Goal: Information Seeking & Learning: Find specific fact

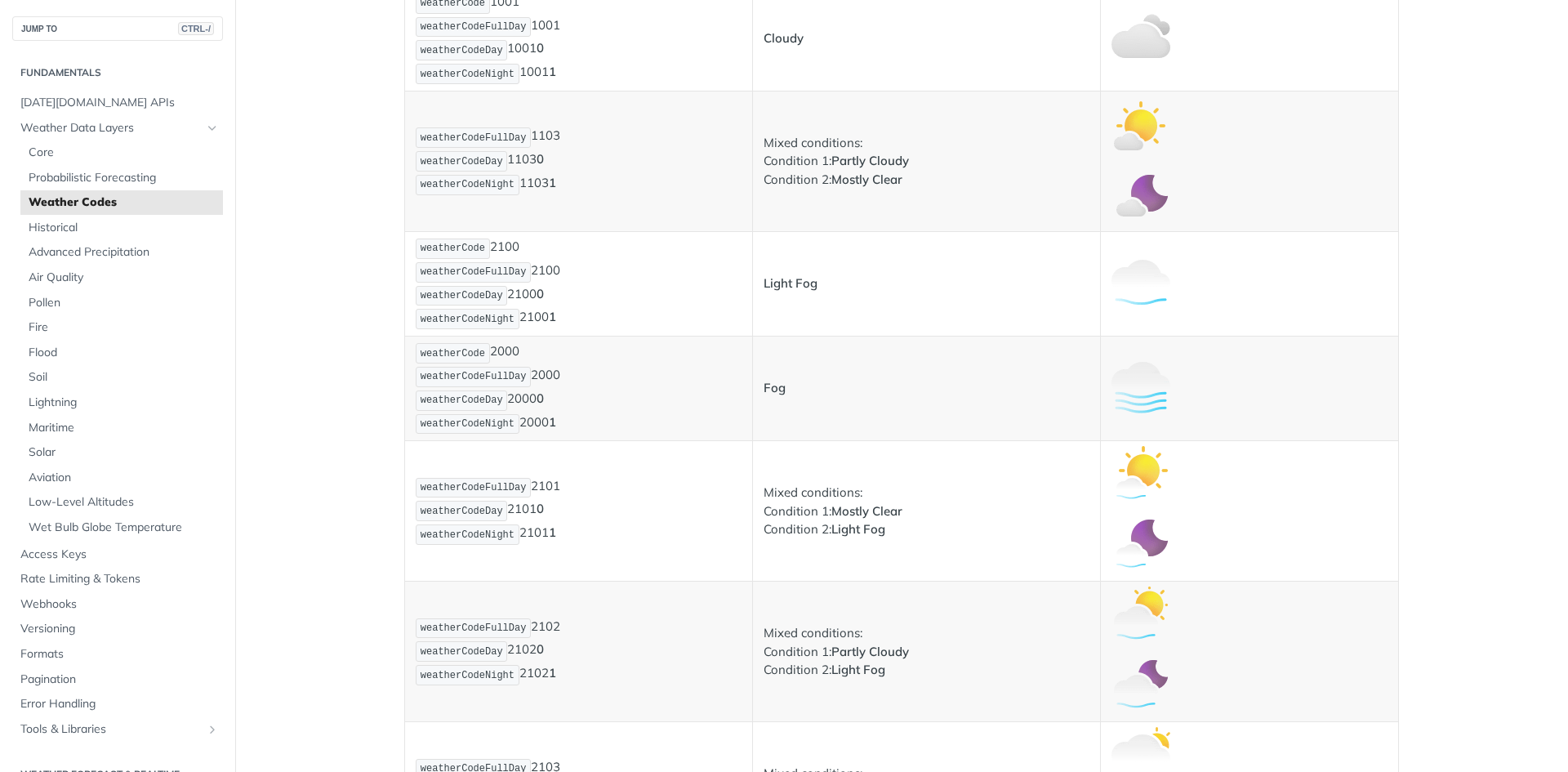
scroll to position [1144, 0]
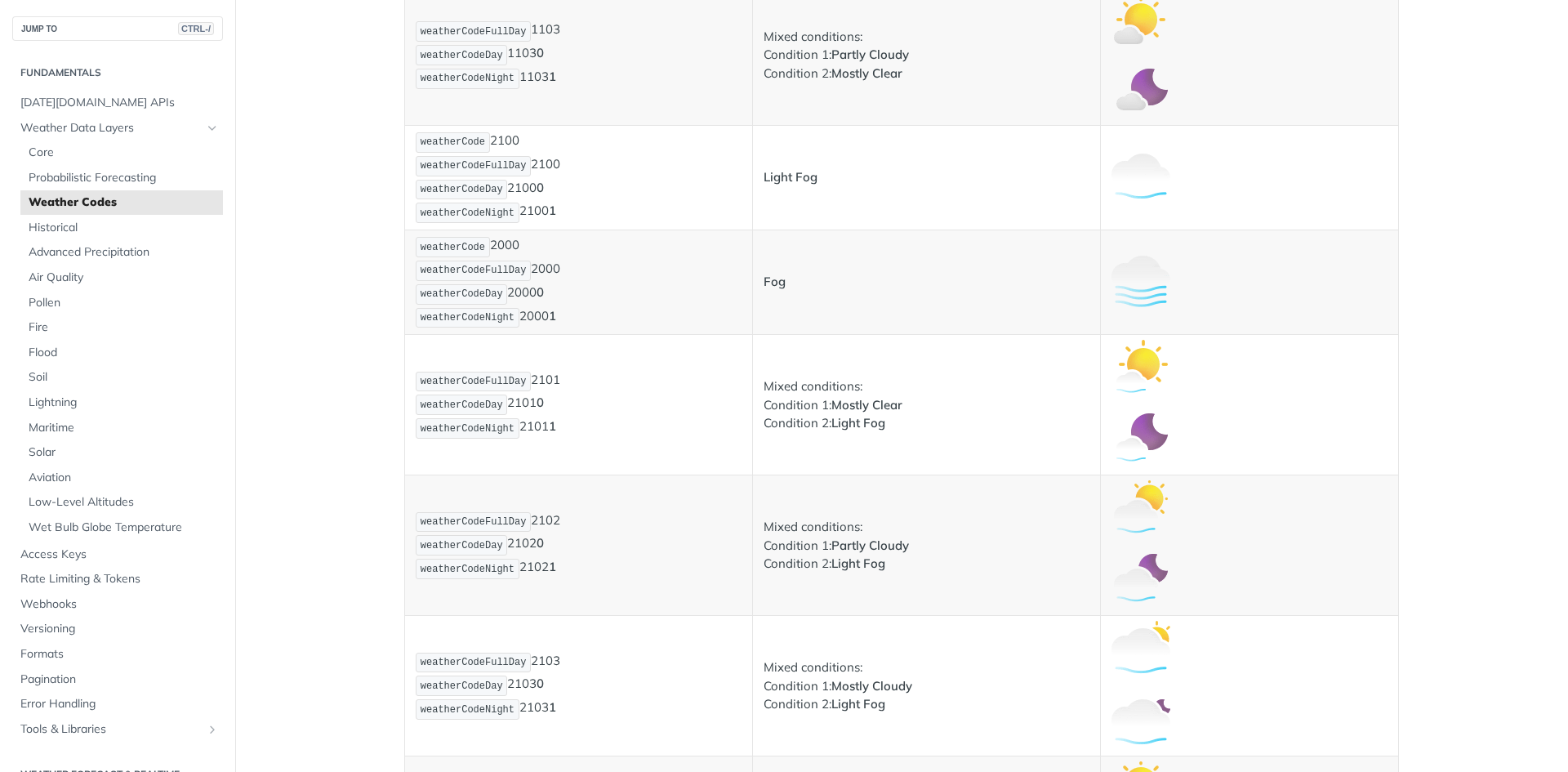
click at [1136, 377] on img "Expand image" at bounding box center [1141, 369] width 59 height 59
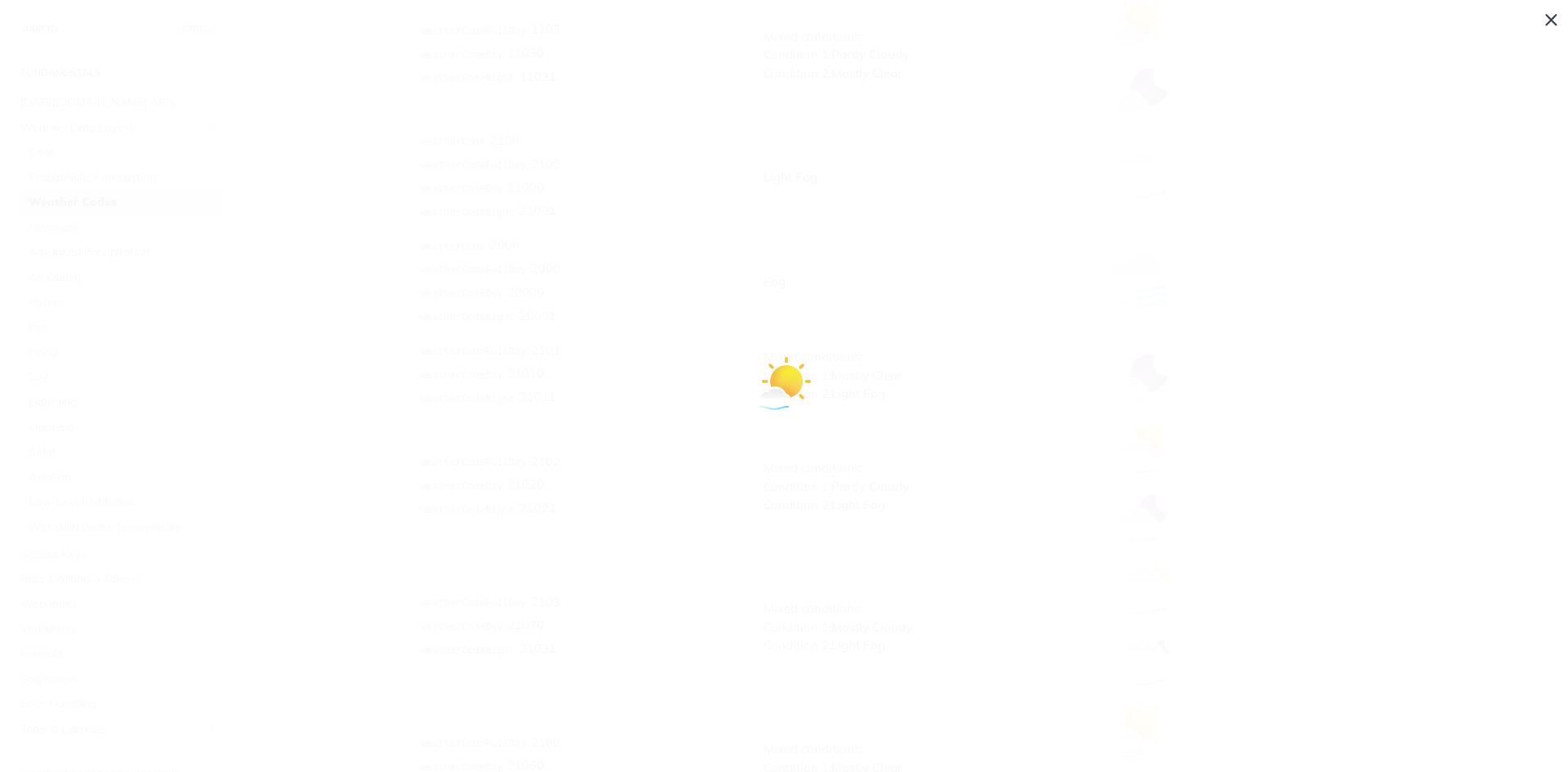
click at [854, 361] on span "Collapse image" at bounding box center [784, 386] width 1568 height 772
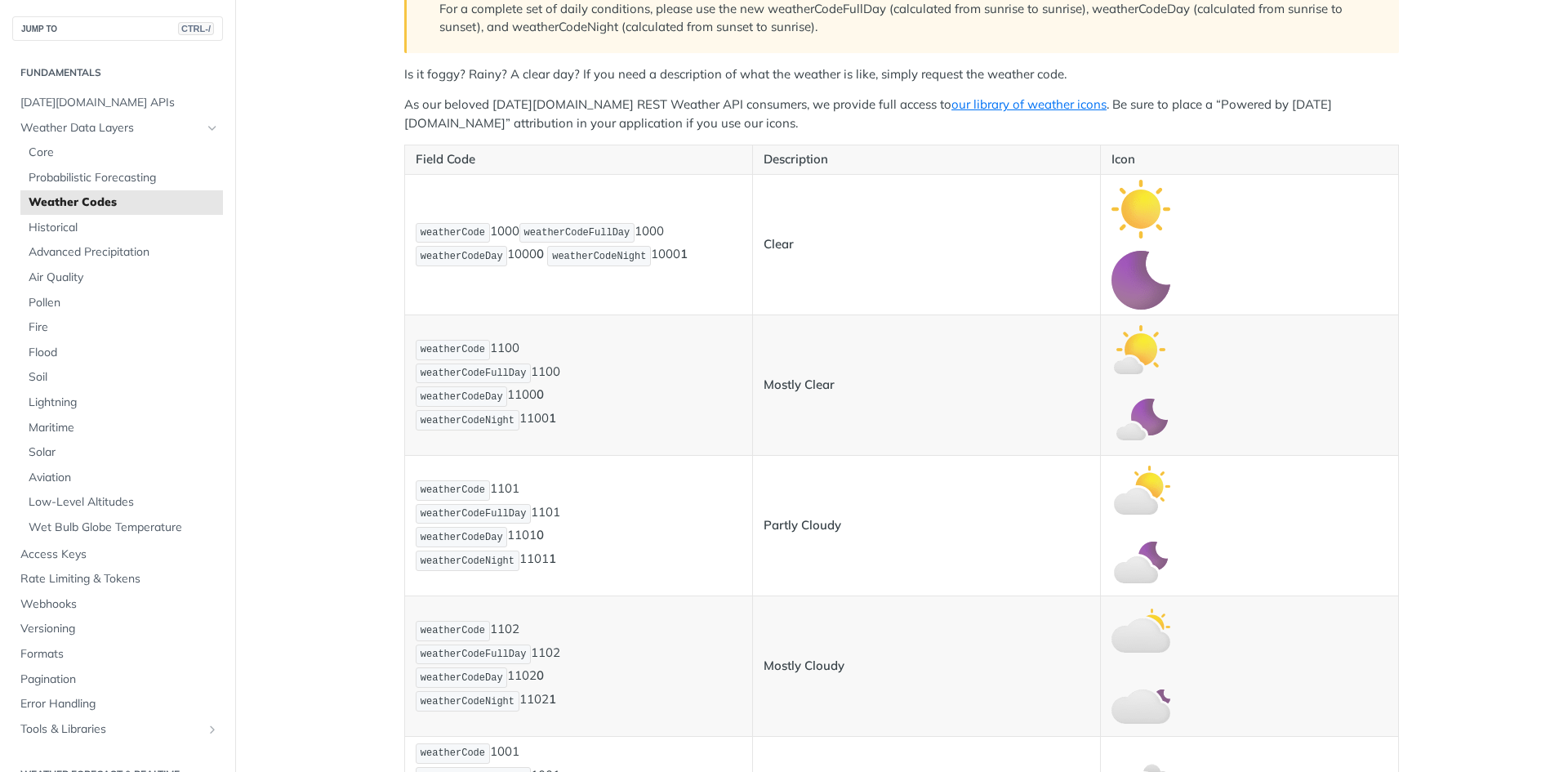
scroll to position [384, 0]
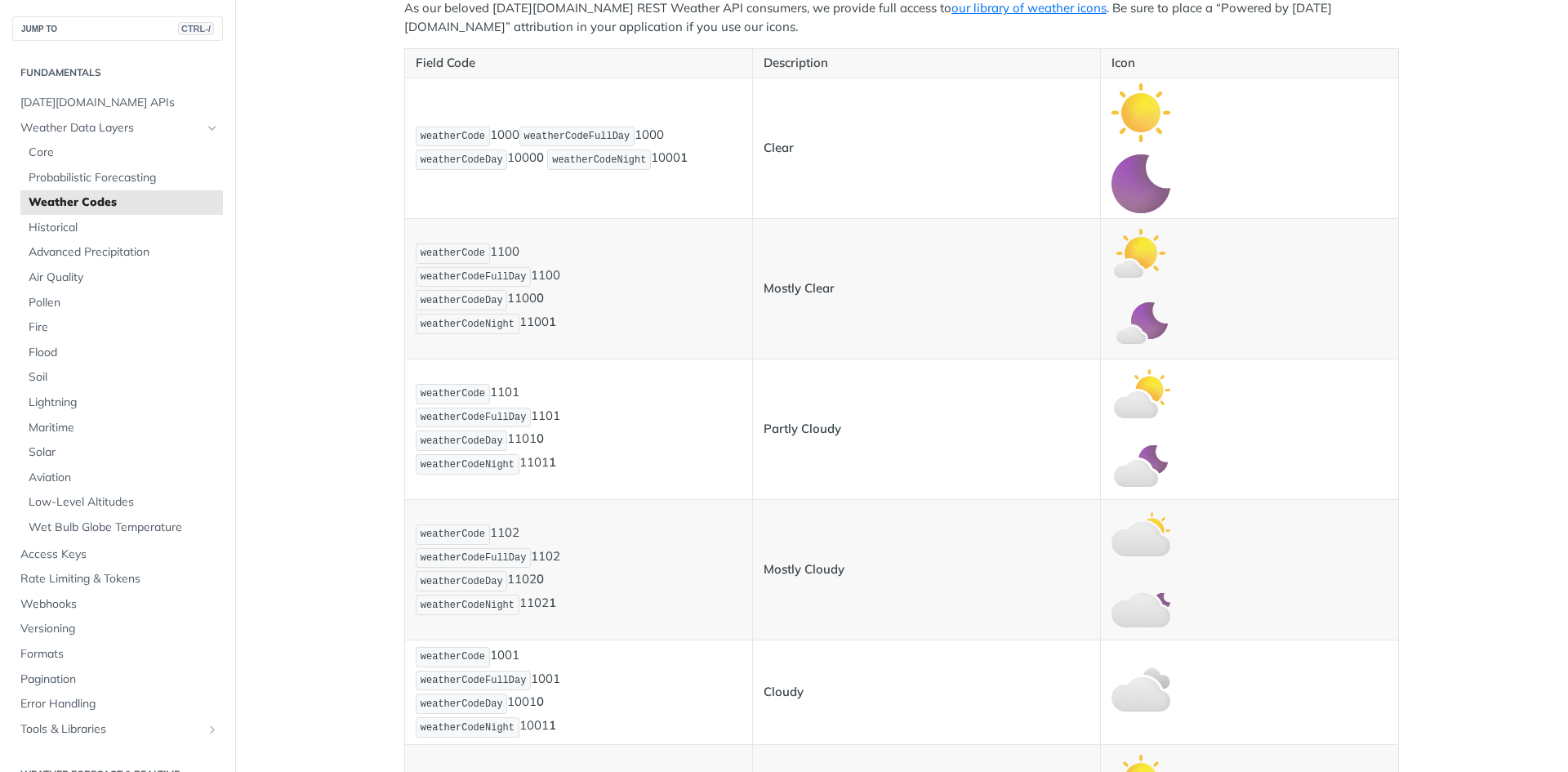
drag, startPoint x: 352, startPoint y: 649, endPoint x: 528, endPoint y: 622, distance: 178.1
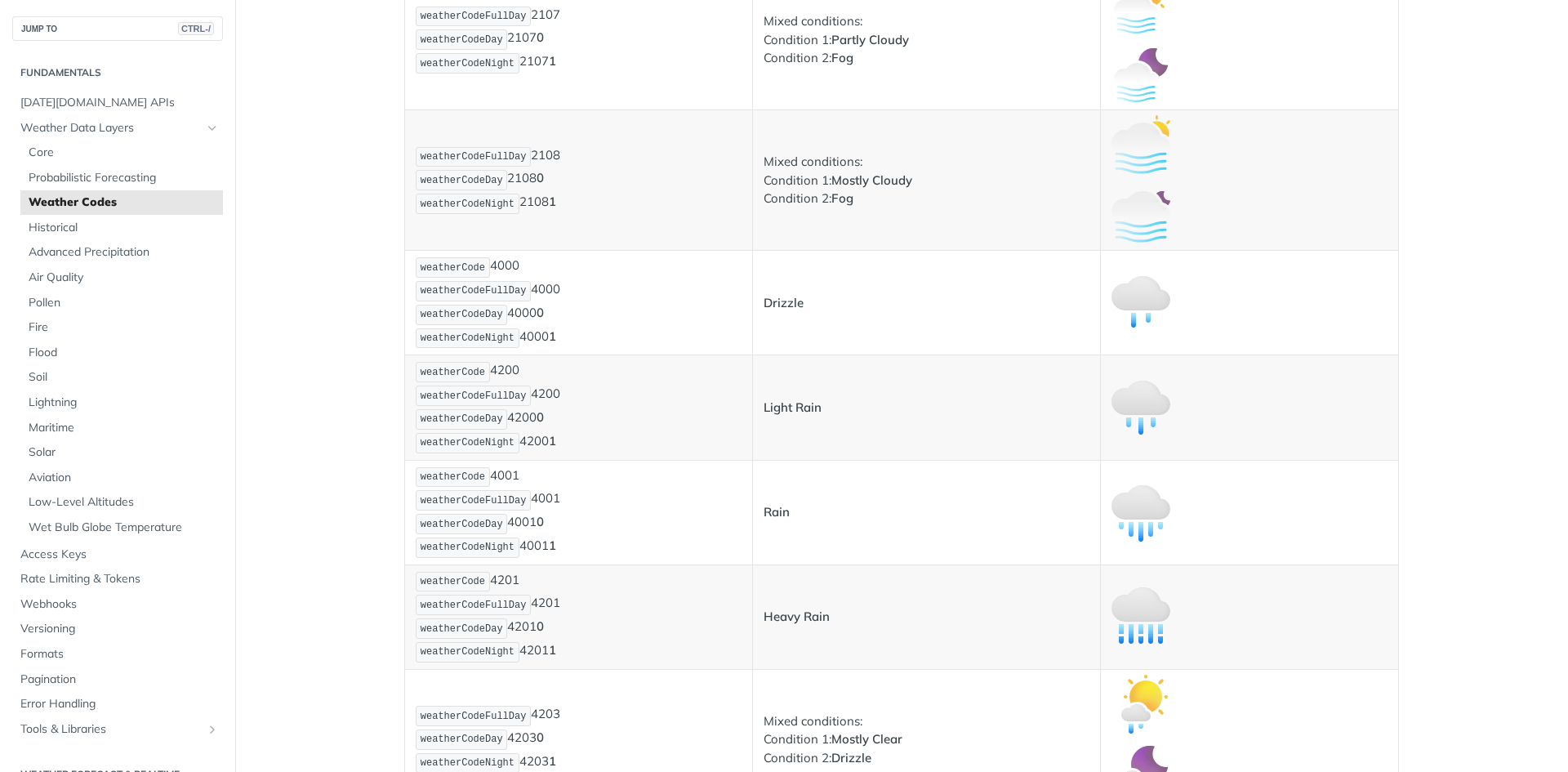
scroll to position [2101, 0]
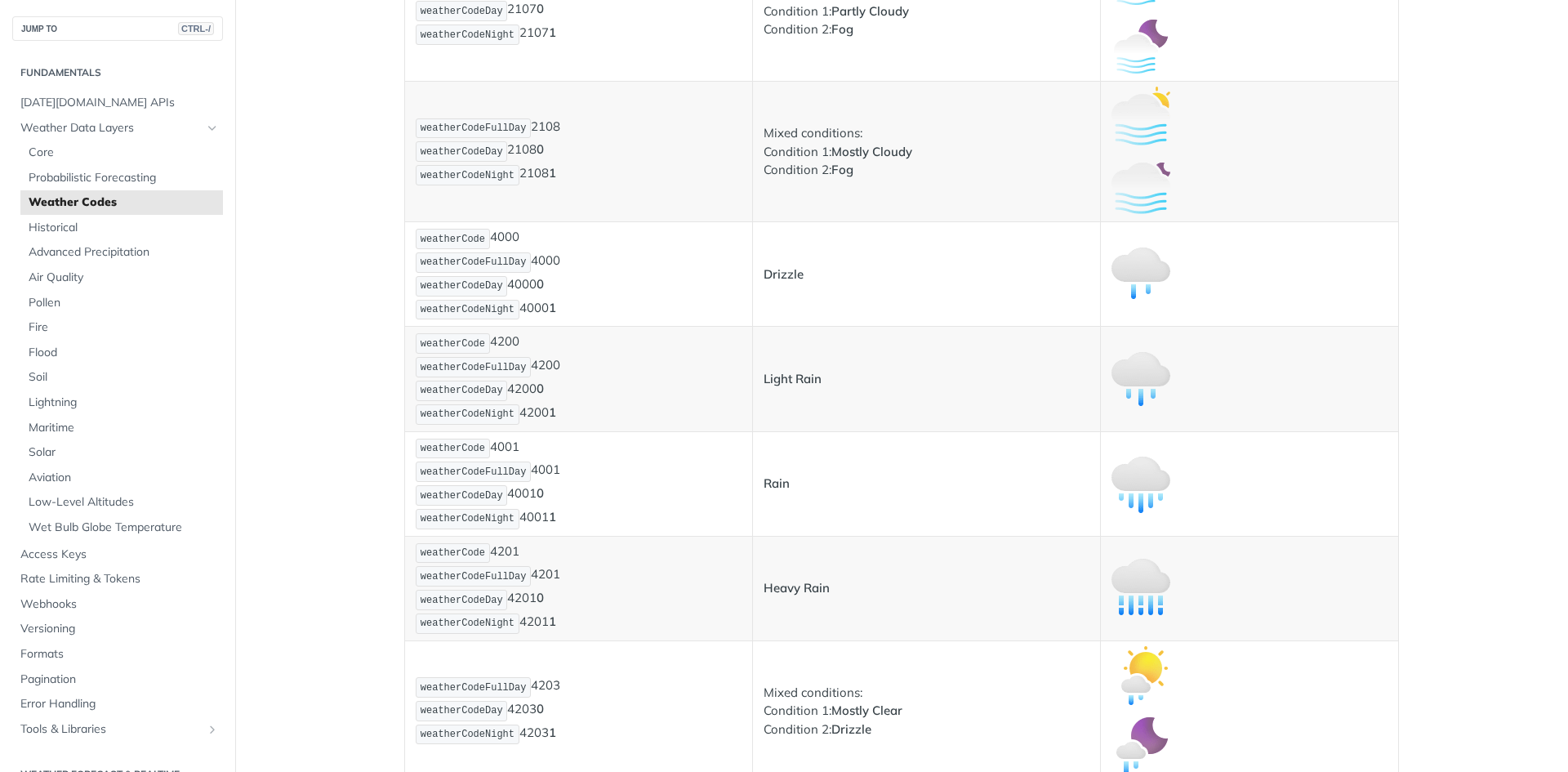
click at [1370, 335] on td at bounding box center [1249, 378] width 299 height 104
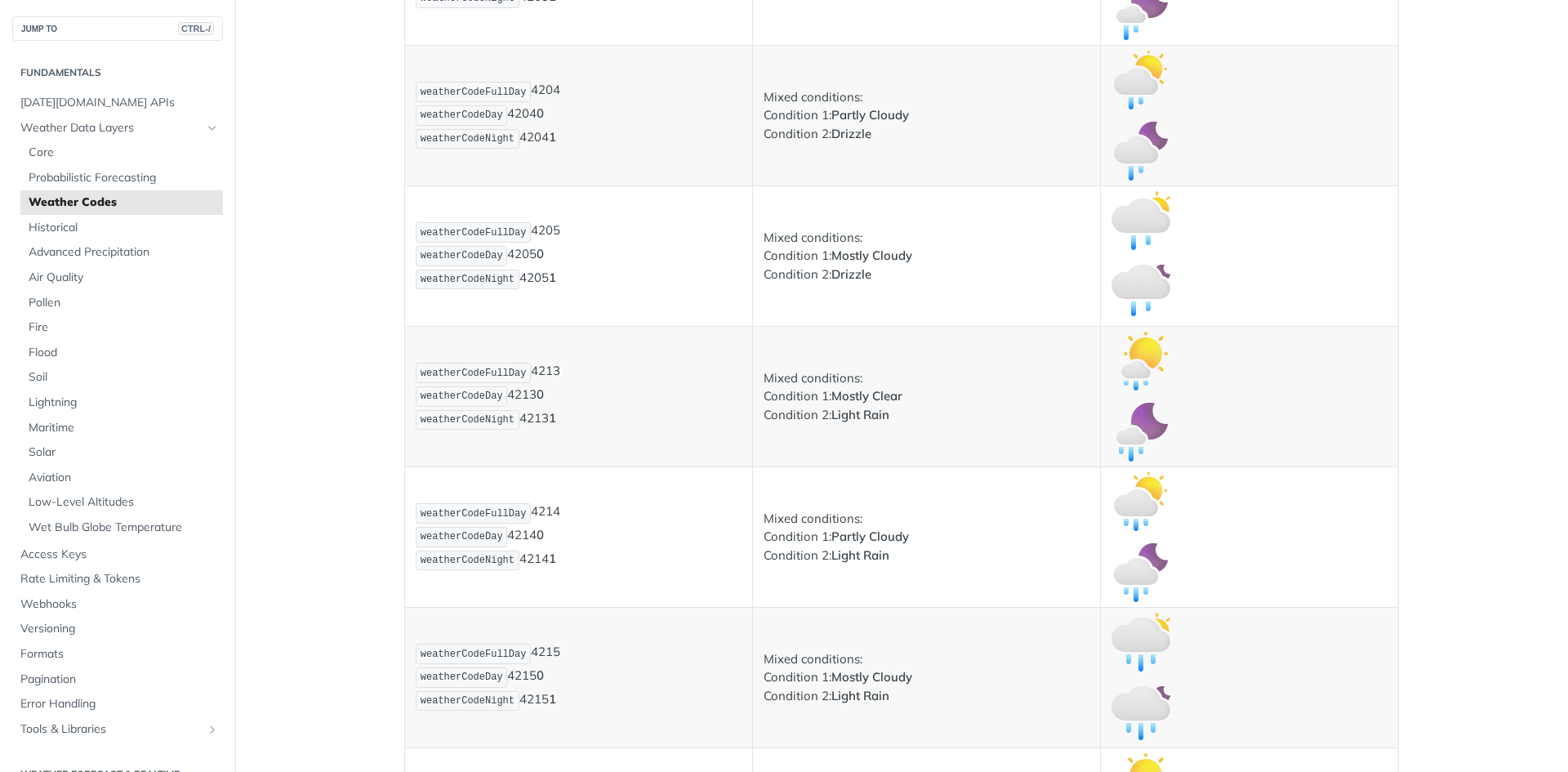
scroll to position [2981, 0]
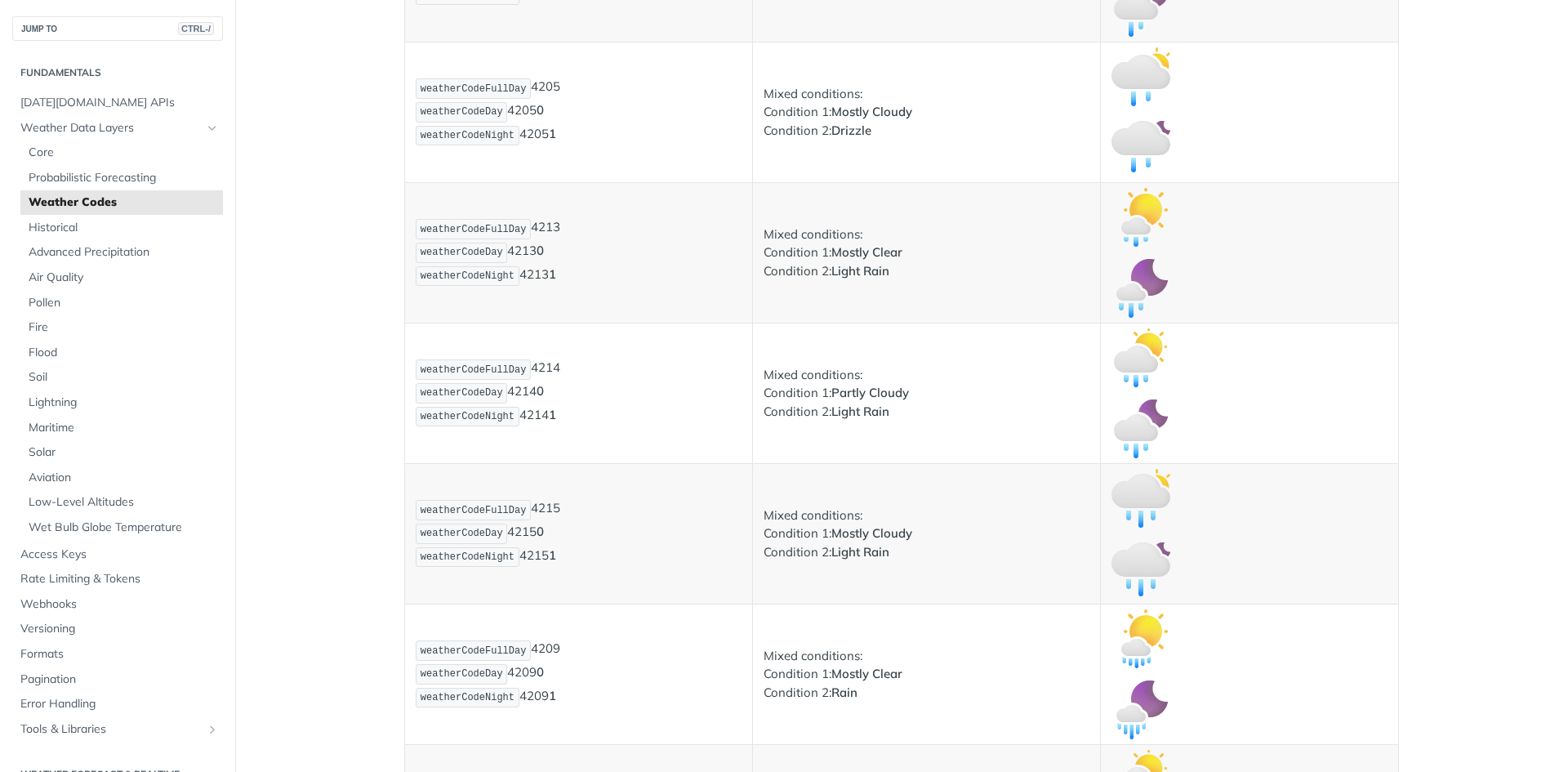
click at [987, 301] on td "Mixed conditions: Condition 1: Mostly Clear Condition 2: Light Rain" at bounding box center [926, 253] width 348 height 141
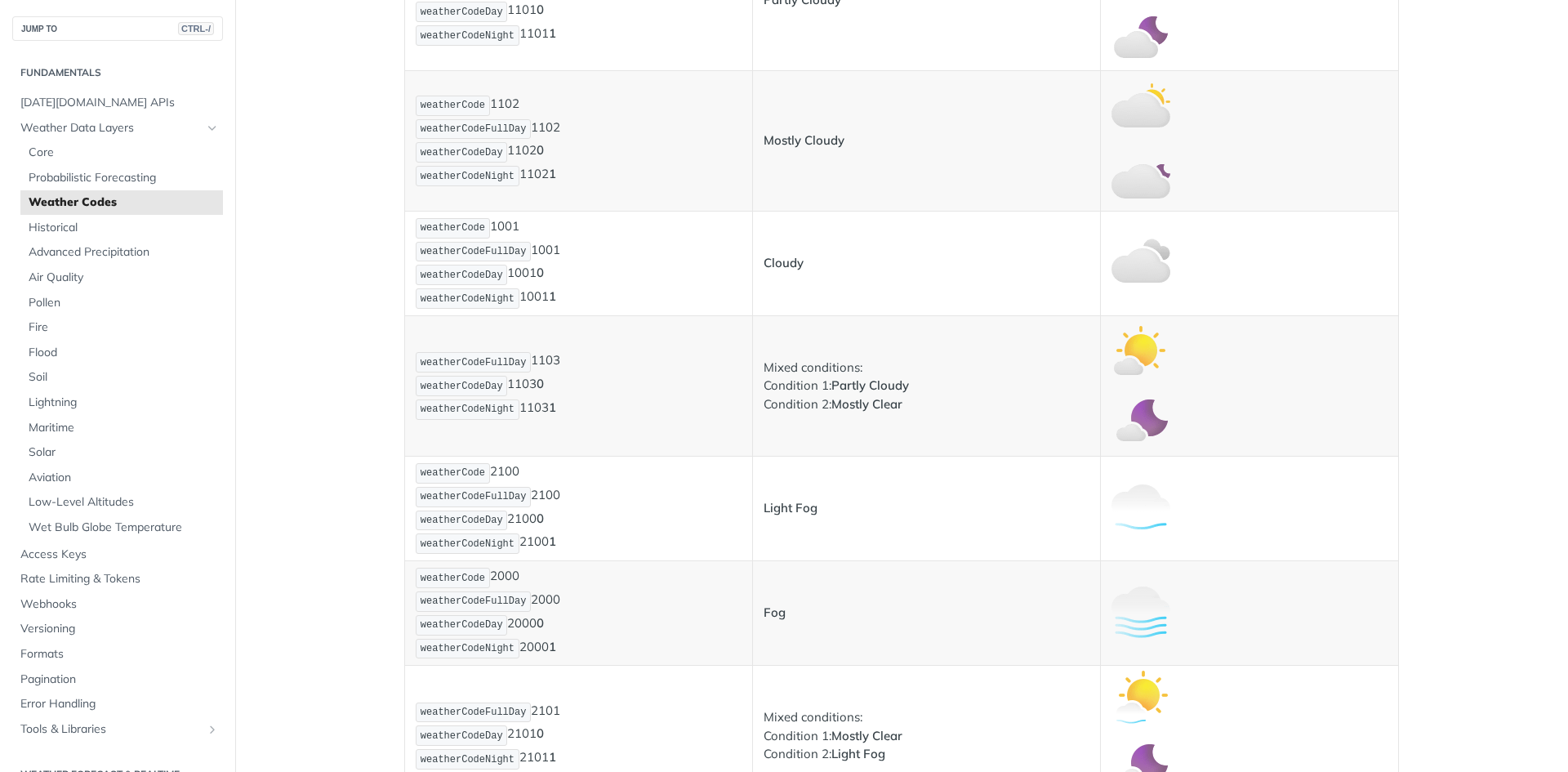
scroll to position [1604, 0]
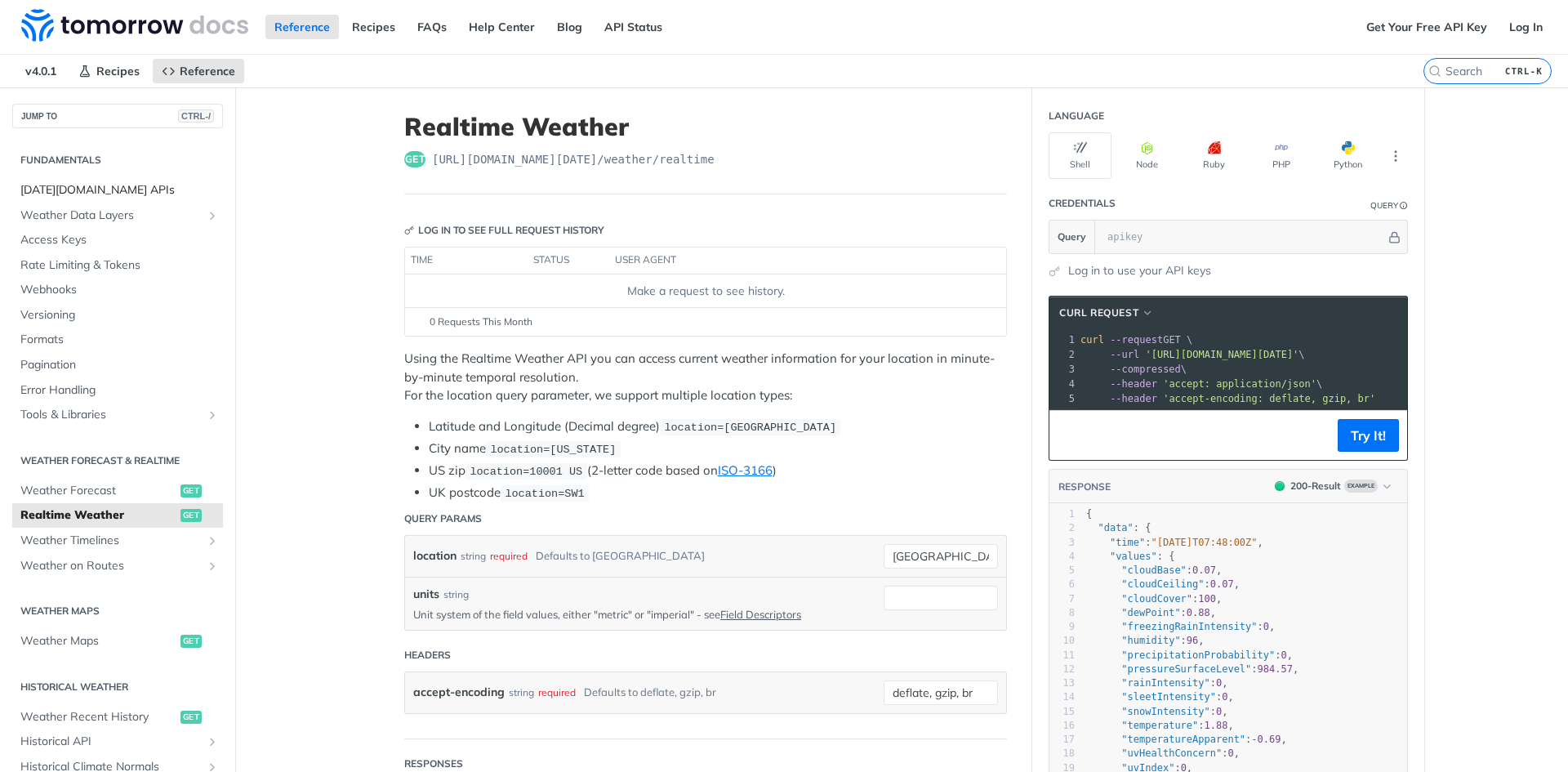
click at [100, 187] on span "[DATE][DOMAIN_NAME] APIs" at bounding box center [120, 191] width 198 height 16
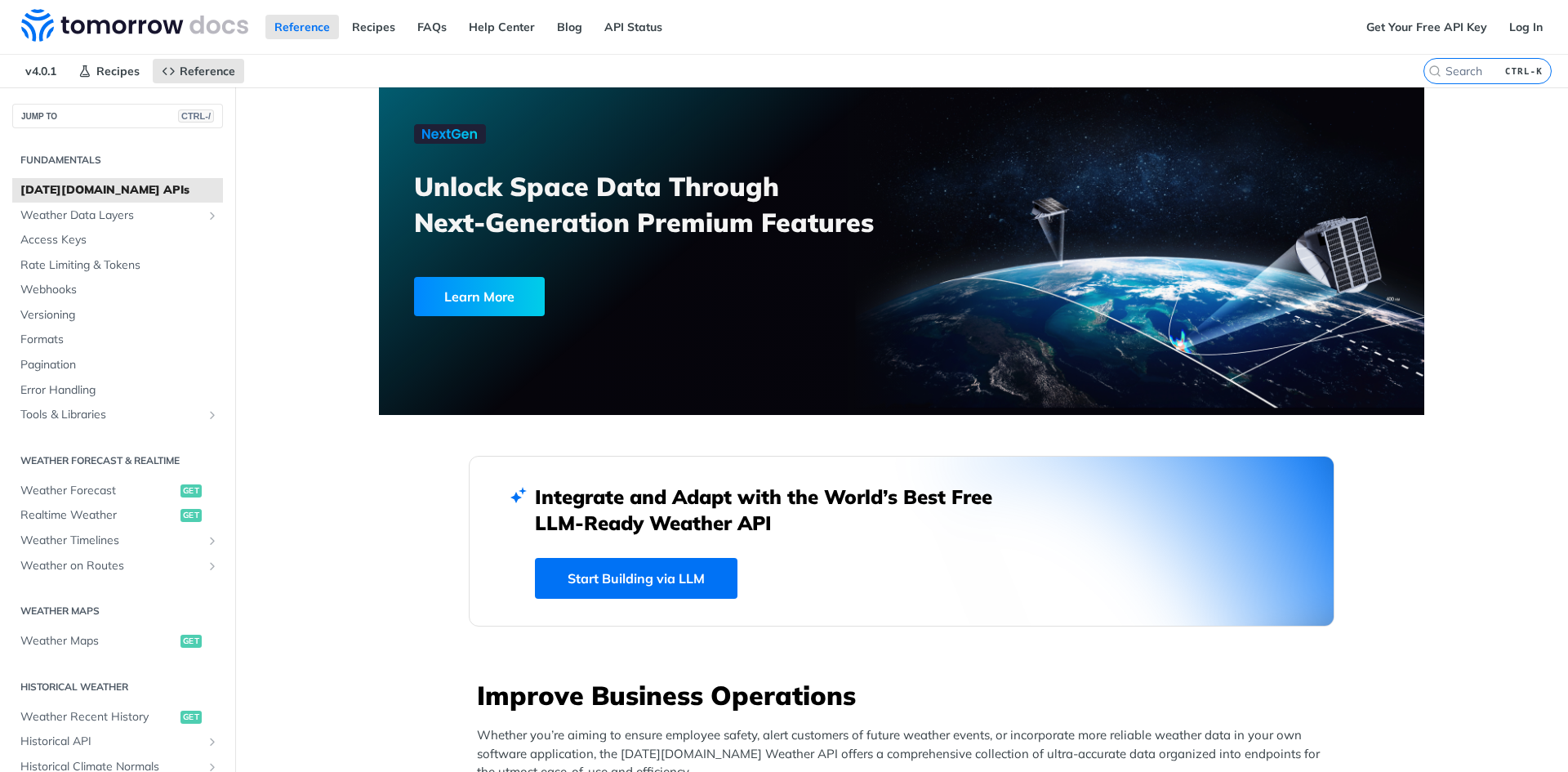
click at [1525, 81] on label "CTRL-K" at bounding box center [1487, 70] width 128 height 26
click at [1525, 78] on input "CTRL-K" at bounding box center [1468, 70] width 167 height 15
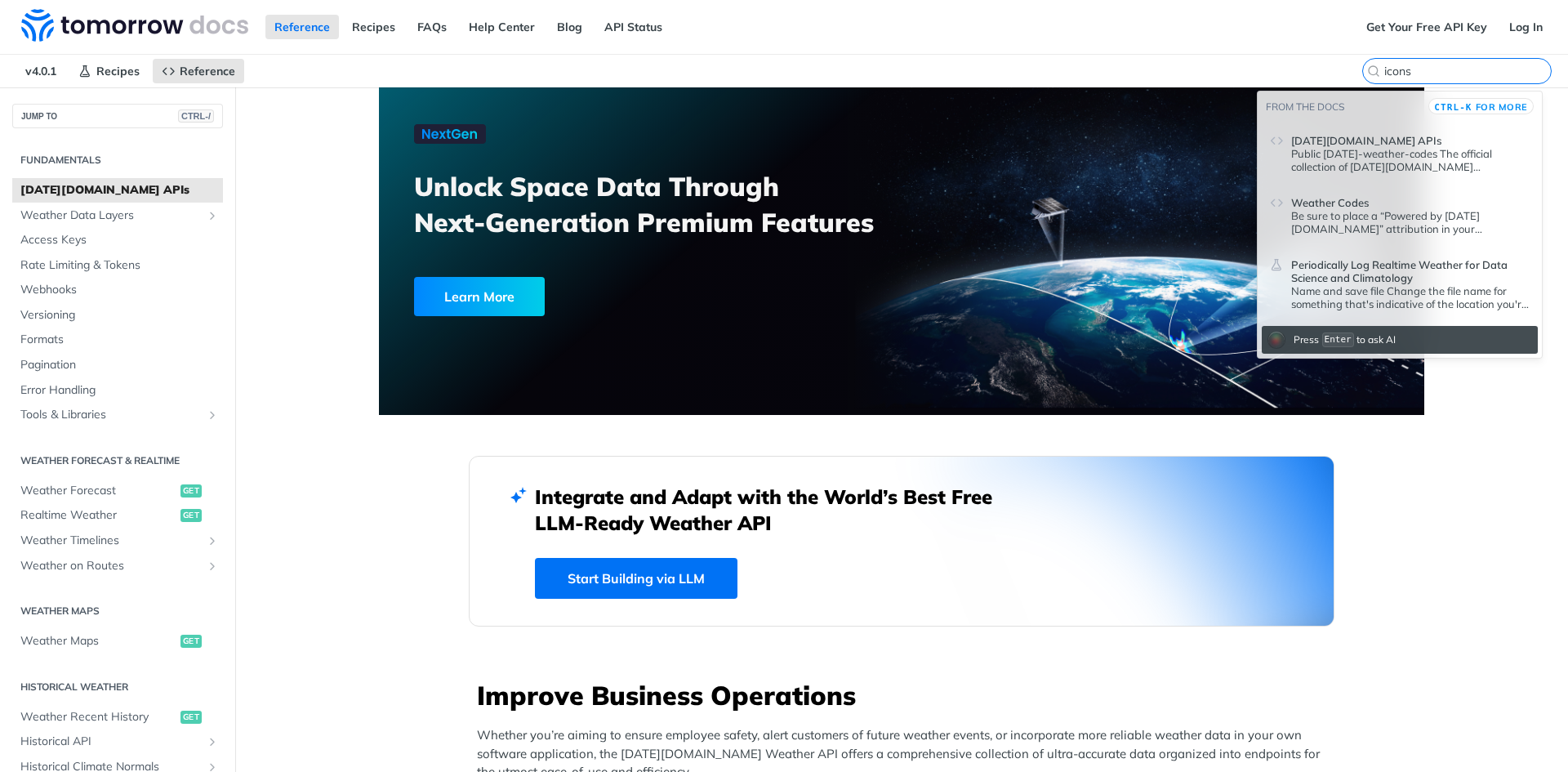
type input "icons"
click at [1424, 196] on header "Weather Codes" at bounding box center [1410, 199] width 238 height 20
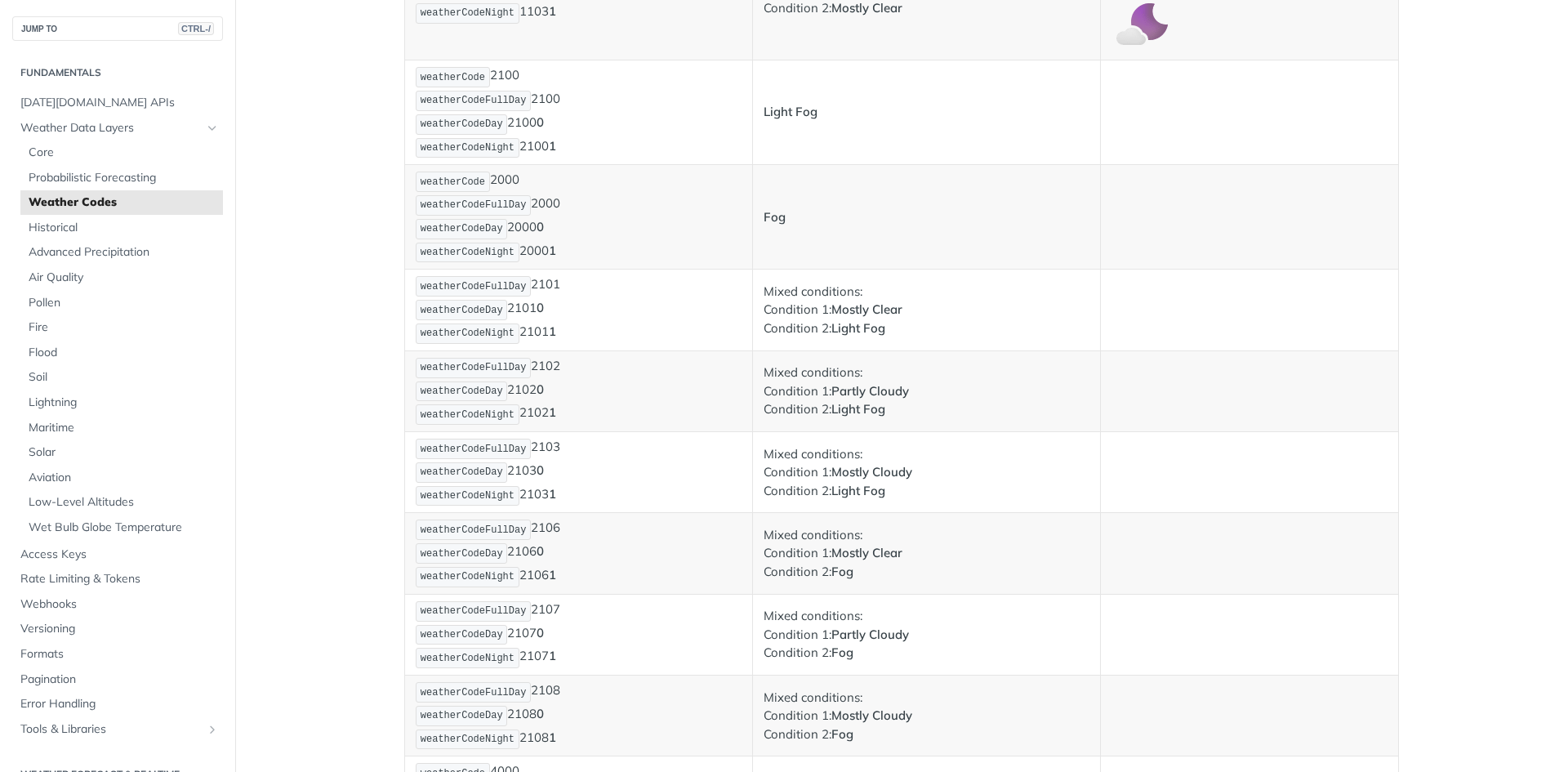
scroll to position [1232, 0]
